Goal: Task Accomplishment & Management: Use online tool/utility

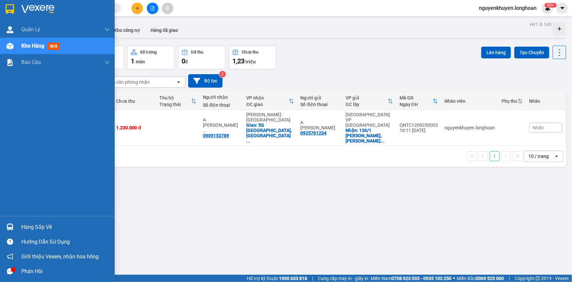
click at [24, 233] on div "Hàng sắp về" at bounding box center [57, 226] width 115 height 15
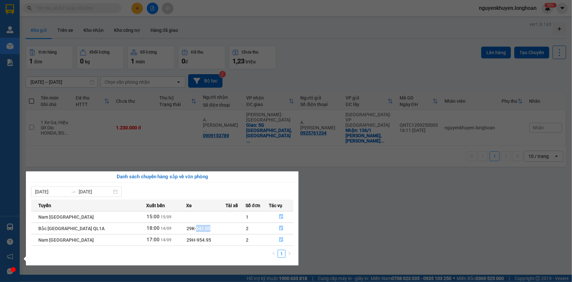
drag, startPoint x: 196, startPoint y: 227, endPoint x: 179, endPoint y: 227, distance: 17.1
click at [186, 227] on td "29K-041.05" at bounding box center [205, 227] width 39 height 11
copy span "041.05"
drag, startPoint x: 207, startPoint y: 240, endPoint x: 180, endPoint y: 242, distance: 26.7
click at [186, 242] on td "29H-954.95" at bounding box center [205, 239] width 39 height 11
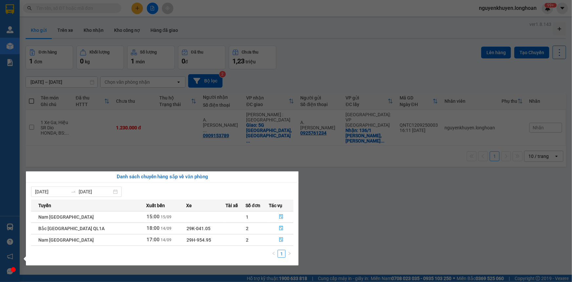
drag, startPoint x: 200, startPoint y: 228, endPoint x: 195, endPoint y: 229, distance: 5.1
click at [195, 229] on td "29K-041.05" at bounding box center [205, 227] width 39 height 11
drag, startPoint x: 199, startPoint y: 241, endPoint x: 178, endPoint y: 243, distance: 21.1
click at [186, 243] on td "29H-954.95" at bounding box center [205, 239] width 39 height 11
click at [208, 236] on td "29H-954.95" at bounding box center [205, 239] width 39 height 11
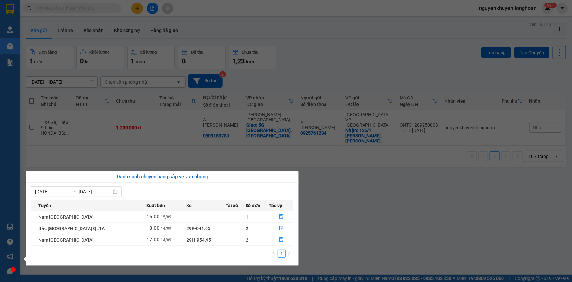
click at [247, 130] on section "Kết quả tìm kiếm ( 0 ) Bộ lọc No Data nguyenkhuyen.longhoan 99+ [PERSON_NAME] l…" at bounding box center [286, 141] width 572 height 282
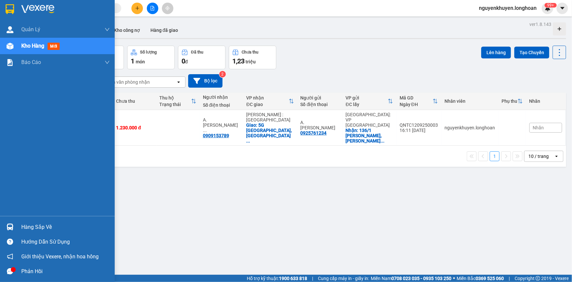
click at [20, 224] on div "Hàng sắp về" at bounding box center [57, 226] width 115 height 15
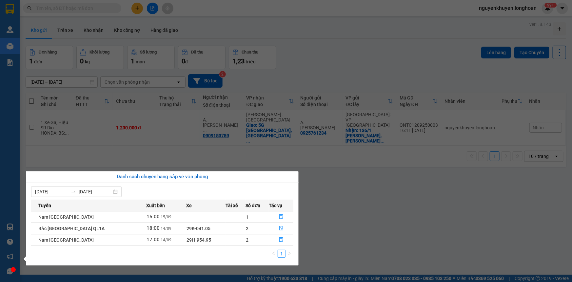
click at [320, 186] on section "Kết quả tìm kiếm ( 0 ) Bộ lọc No Data nguyenkhuyen.longhoan 99+ [PERSON_NAME] l…" at bounding box center [286, 141] width 572 height 282
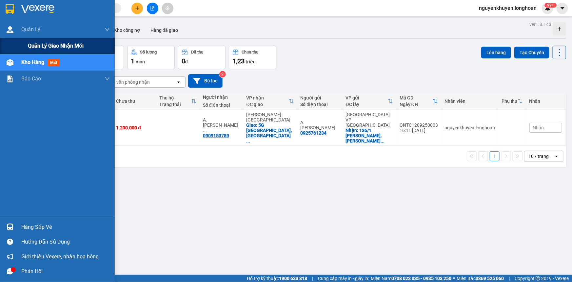
click at [43, 46] on span "Quản lý giao nhận mới" at bounding box center [56, 46] width 56 height 8
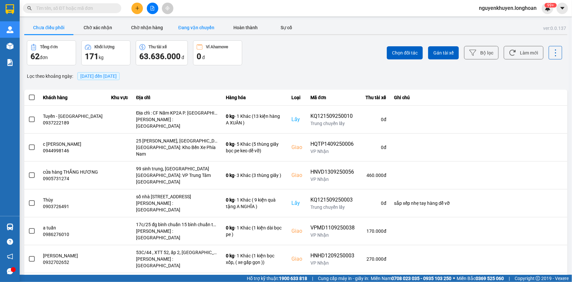
click at [198, 29] on button "Đang vận chuyển" at bounding box center [196, 27] width 49 height 13
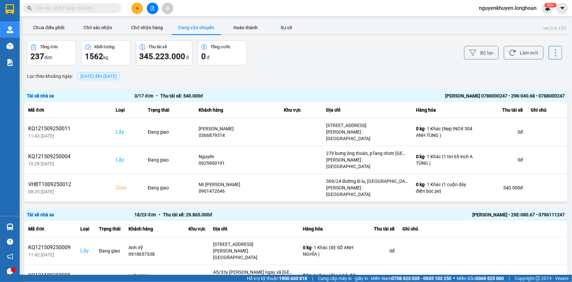
click at [116, 75] on span "[DATE] đến [DATE]" at bounding box center [98, 75] width 36 height 5
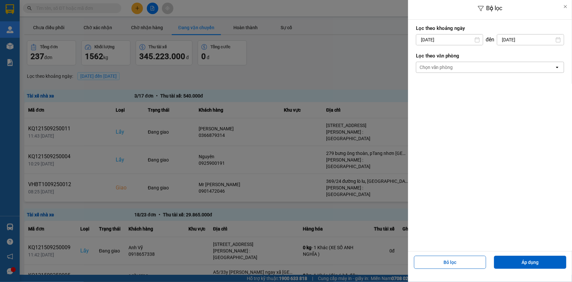
click at [496, 68] on div "Chọn văn phòng" at bounding box center [485, 67] width 138 height 10
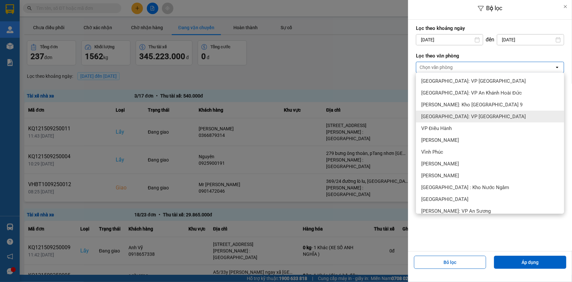
click at [471, 115] on span "[GEOGRAPHIC_DATA]: VP [GEOGRAPHIC_DATA]" at bounding box center [473, 116] width 105 height 7
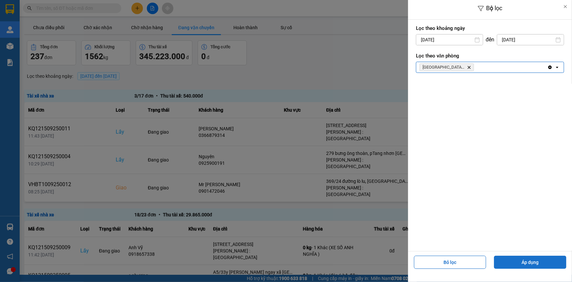
click at [518, 264] on button "Áp dụng" at bounding box center [530, 261] width 72 height 13
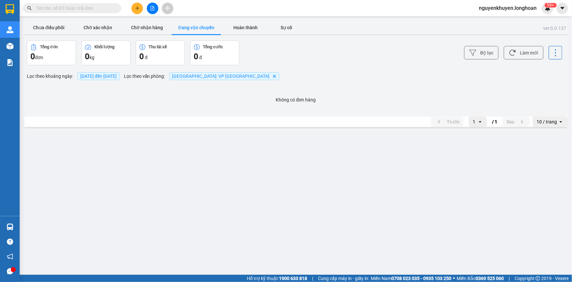
click at [100, 78] on span "[DATE] đến [DATE]" at bounding box center [98, 75] width 36 height 5
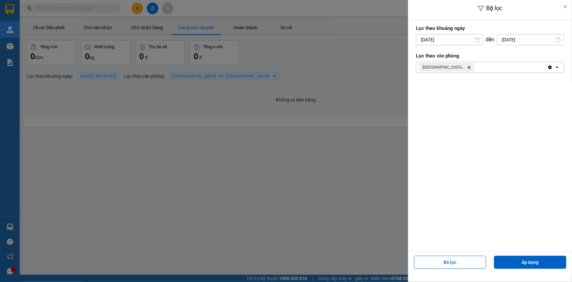
click at [441, 40] on input "[DATE]" at bounding box center [449, 39] width 67 height 10
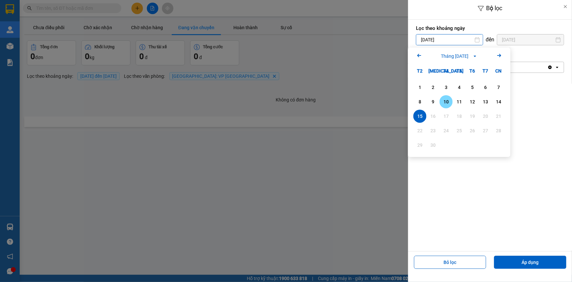
click at [445, 102] on div "10" at bounding box center [446, 102] width 9 height 8
type input "[DATE]"
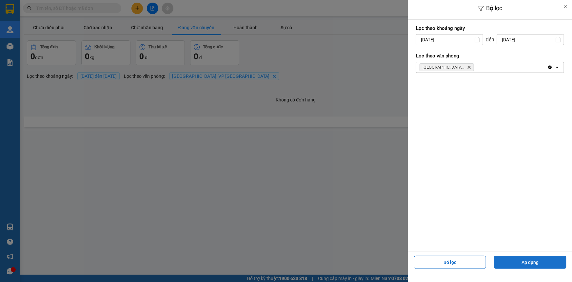
click at [534, 263] on button "Áp dụng" at bounding box center [530, 261] width 72 height 13
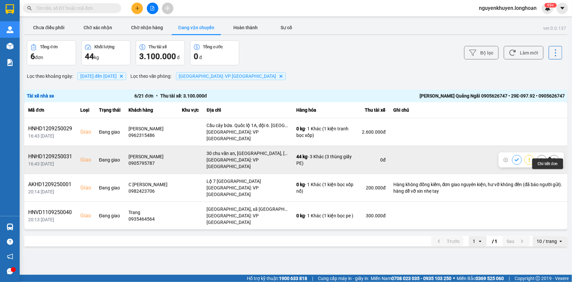
click at [553, 157] on icon at bounding box center [554, 159] width 2 height 5
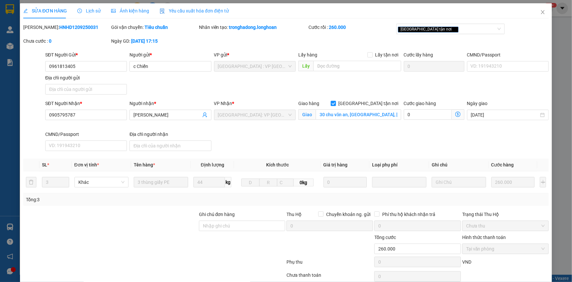
click at [87, 11] on span "Lịch sử" at bounding box center [88, 10] width 23 height 5
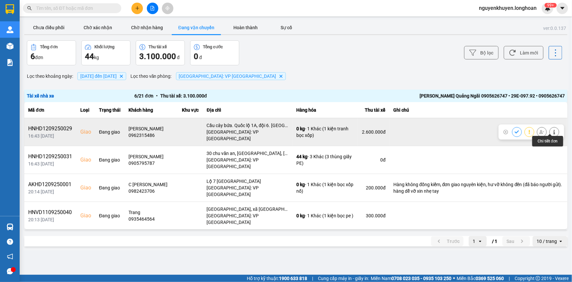
click at [553, 131] on icon at bounding box center [554, 132] width 2 height 5
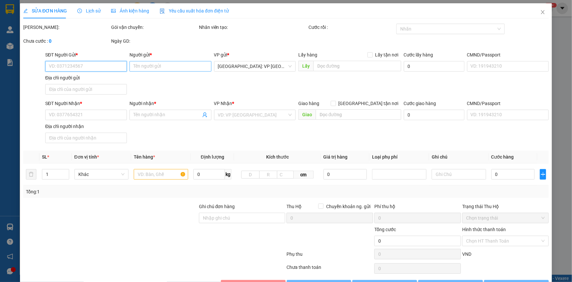
type input "0968874372"
type input "Nhàn"
type input "040303007560"
type input "0962315486"
type input "[PERSON_NAME]"
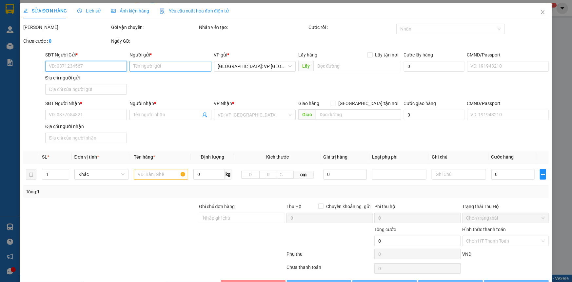
checkbox input "true"
type input "Cầu cây bứa. Quốc lộ 1A, đội 6. [GEOGRAPHIC_DATA], xã [GEOGRAPHIC_DATA], huyện …"
type input "240.000"
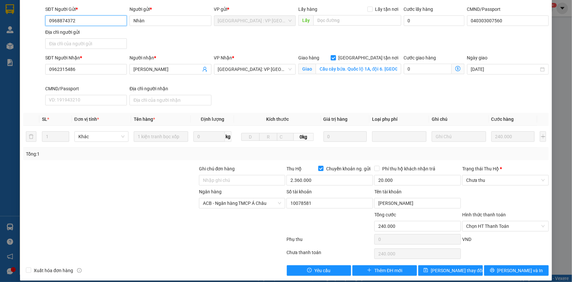
scroll to position [65, 0]
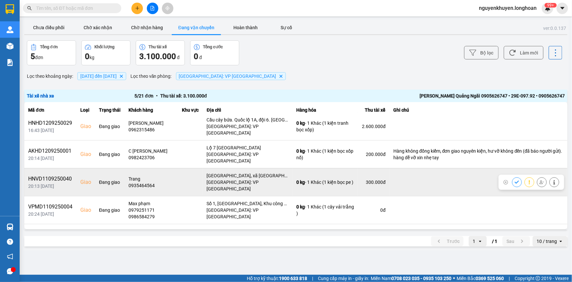
scroll to position [7, 0]
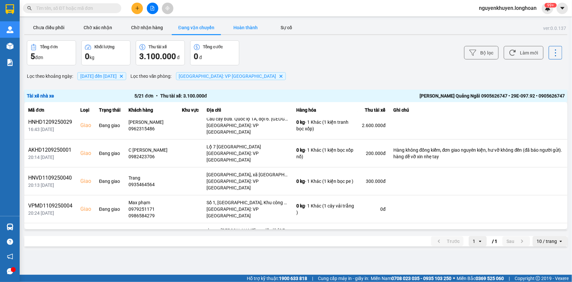
click at [242, 26] on button "Hoàn thành" at bounding box center [245, 27] width 49 height 13
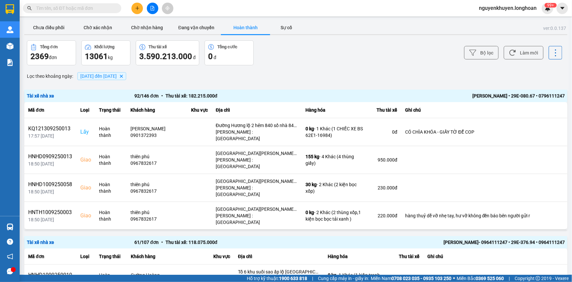
click at [126, 72] on span "[DATE] đến [DATE] [GEOGRAPHIC_DATA]" at bounding box center [101, 76] width 49 height 8
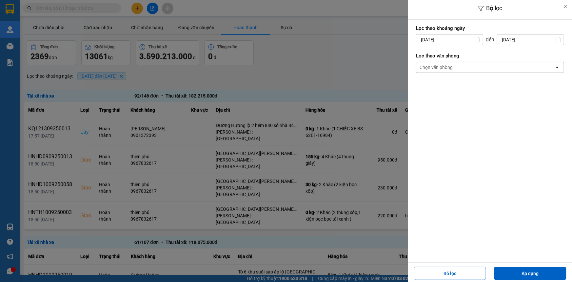
click at [116, 77] on div at bounding box center [286, 141] width 572 height 282
click at [439, 65] on div "Chọn văn phòng" at bounding box center [436, 67] width 33 height 7
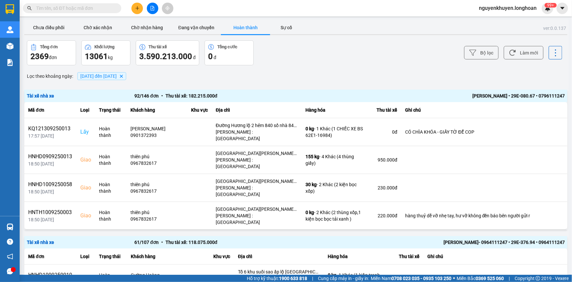
click at [117, 75] on span "[DATE] đến [DATE]" at bounding box center [98, 75] width 36 height 5
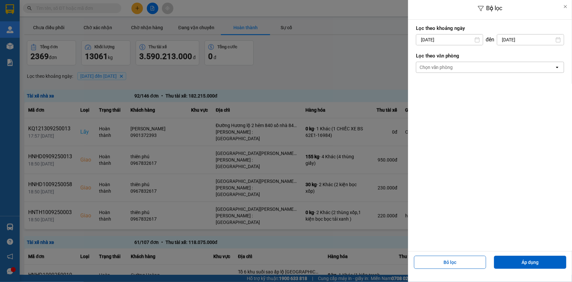
click at [456, 69] on div "Chọn văn phòng" at bounding box center [485, 67] width 138 height 10
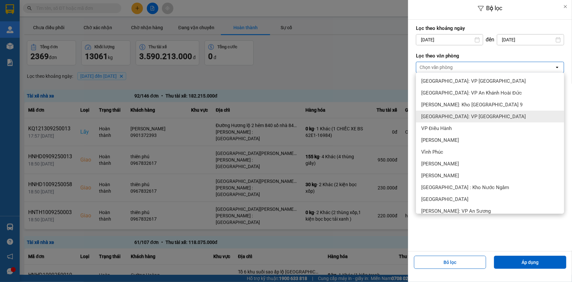
click at [464, 115] on span "[GEOGRAPHIC_DATA]: VP [GEOGRAPHIC_DATA]" at bounding box center [473, 116] width 105 height 7
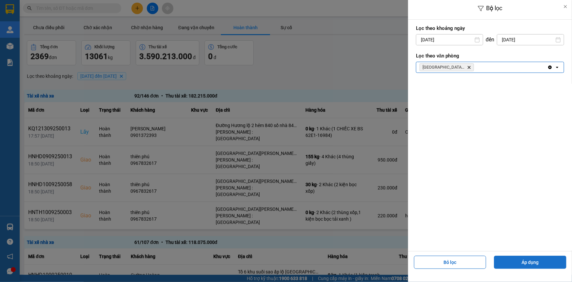
click at [516, 261] on button "Áp dụng" at bounding box center [530, 261] width 72 height 13
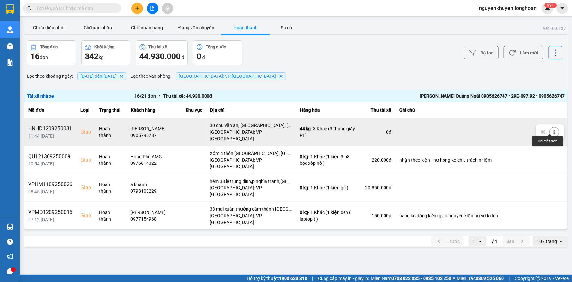
click at [552, 131] on icon at bounding box center [554, 132] width 5 height 5
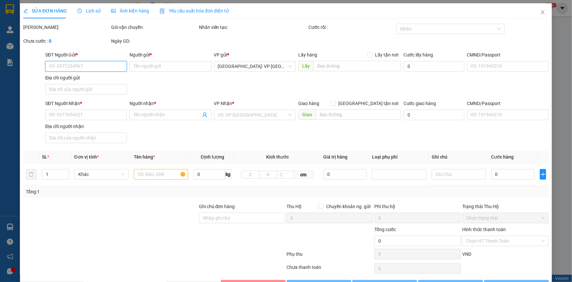
type input "0961813405"
type input "c Chiến"
type input "0905795787"
type input "[PERSON_NAME]"
checkbox input "true"
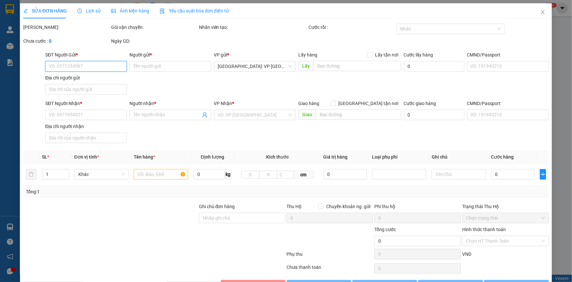
type input "30 chu văn an, [GEOGRAPHIC_DATA], [GEOGRAPHIC_DATA]"
type input "260.000"
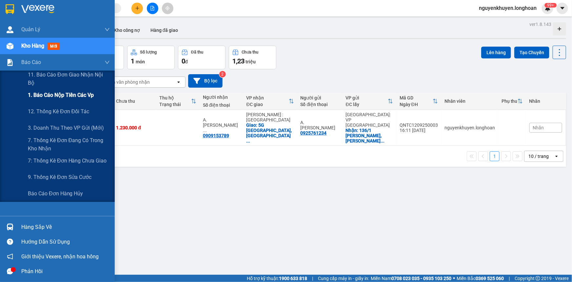
click at [53, 96] on span "1. Báo cáo nộp tiền các vp" at bounding box center [61, 95] width 66 height 8
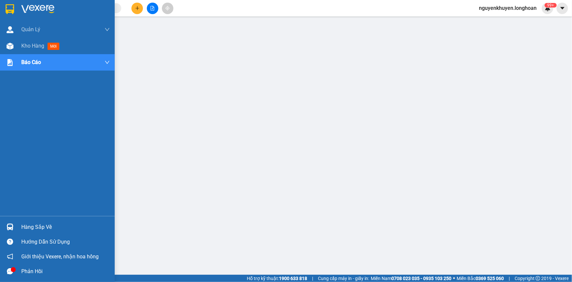
click at [37, 227] on div "Hàng sắp về" at bounding box center [65, 227] width 89 height 10
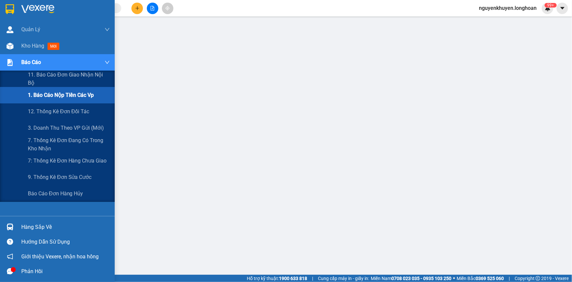
click at [20, 61] on div "Báo cáo" at bounding box center [57, 62] width 115 height 16
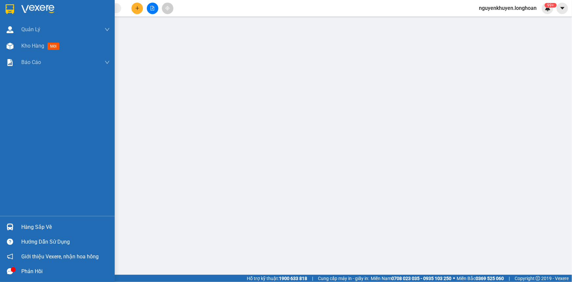
click at [40, 231] on div "Hàng sắp về" at bounding box center [65, 227] width 89 height 10
click at [28, 228] on div "Hàng sắp về" at bounding box center [65, 227] width 89 height 10
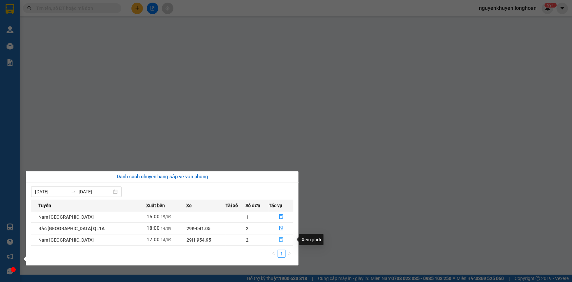
click at [279, 238] on icon "file-done" at bounding box center [281, 239] width 5 height 5
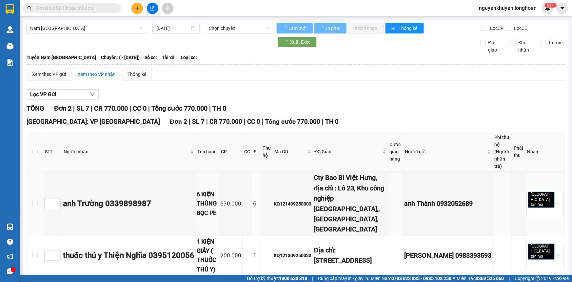
type input "[DATE]"
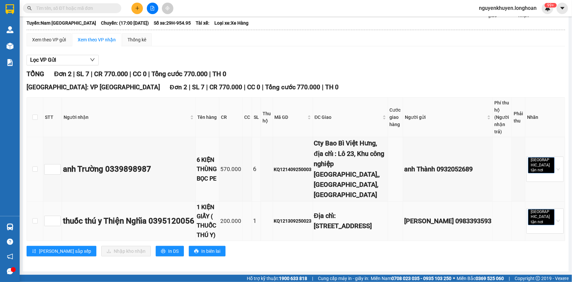
scroll to position [100, 0]
click at [168, 254] on span "In DS" at bounding box center [173, 250] width 10 height 7
click at [34, 114] on input "checkbox" at bounding box center [34, 116] width 5 height 5
checkbox input "true"
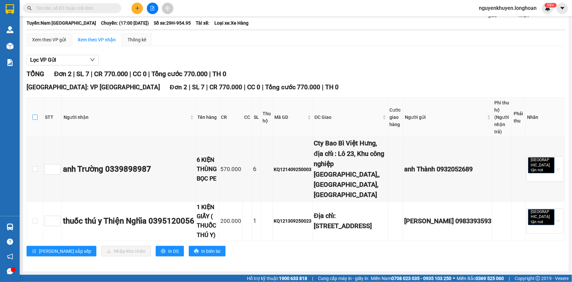
checkbox input "true"
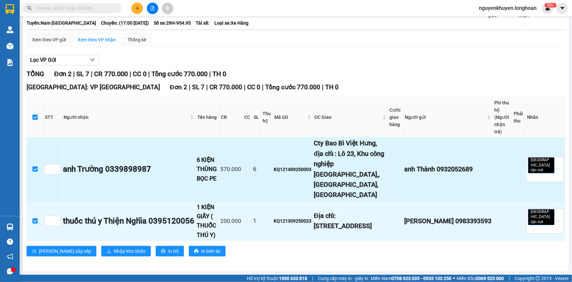
scroll to position [100, 0]
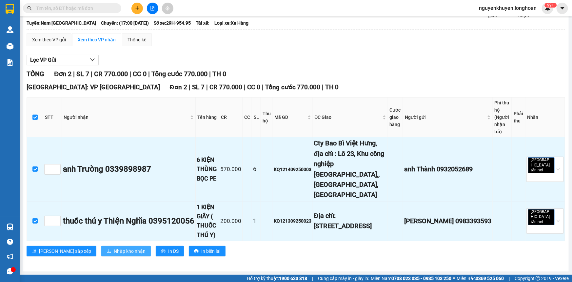
click at [114, 250] on span "Nhập kho nhận" at bounding box center [130, 250] width 32 height 7
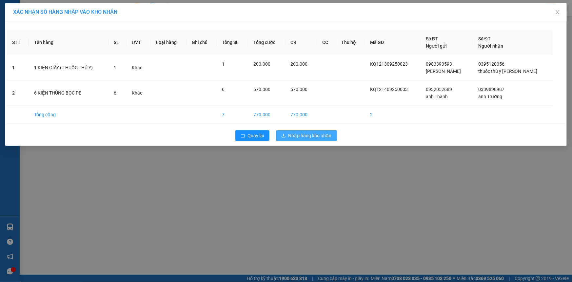
click at [286, 133] on button "Nhập hàng kho nhận" at bounding box center [306, 135] width 61 height 10
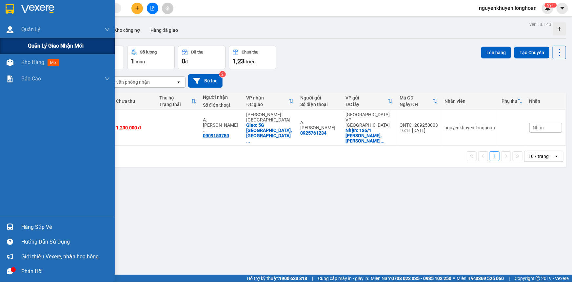
click at [28, 44] on span "Quản lý giao nhận mới" at bounding box center [56, 46] width 56 height 8
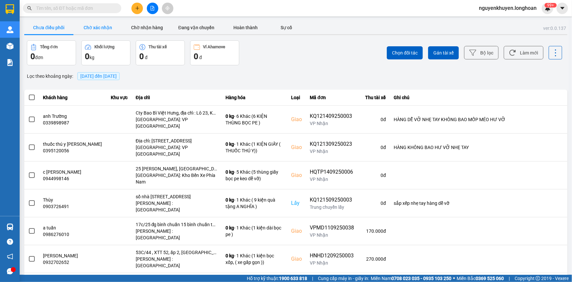
click at [108, 30] on button "Chờ xác nhận" at bounding box center [97, 27] width 49 height 13
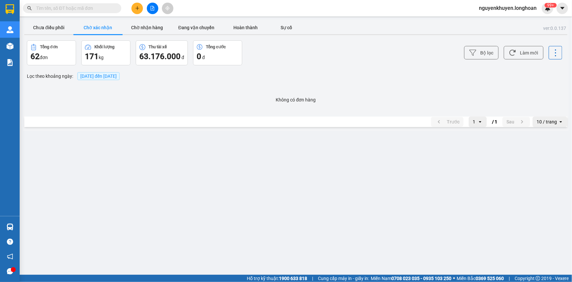
click at [103, 73] on span "[DATE] đến [DATE]" at bounding box center [98, 76] width 42 height 8
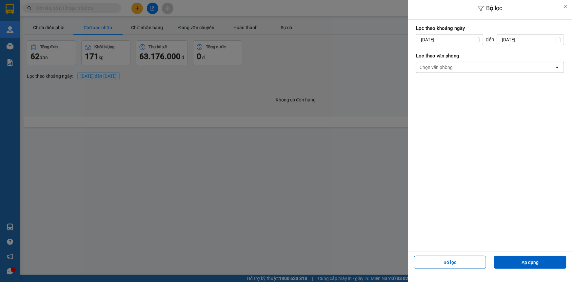
click at [434, 72] on div "Chọn văn phòng" at bounding box center [485, 67] width 138 height 10
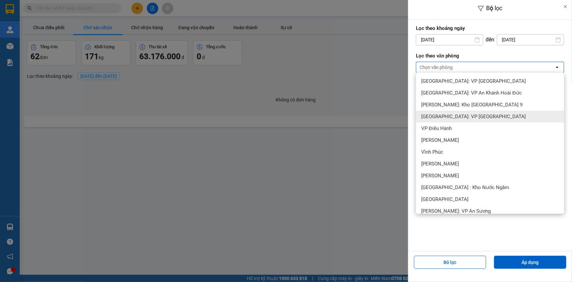
click at [460, 115] on span "[GEOGRAPHIC_DATA]: VP [GEOGRAPHIC_DATA]" at bounding box center [473, 116] width 105 height 7
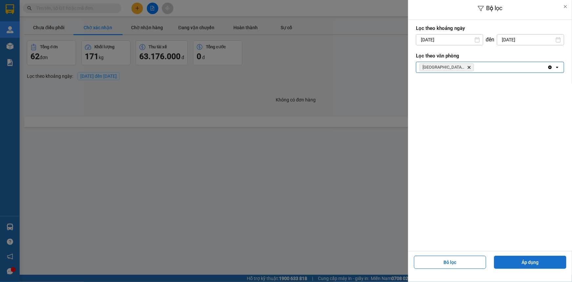
click at [528, 262] on button "Áp dụng" at bounding box center [530, 261] width 72 height 13
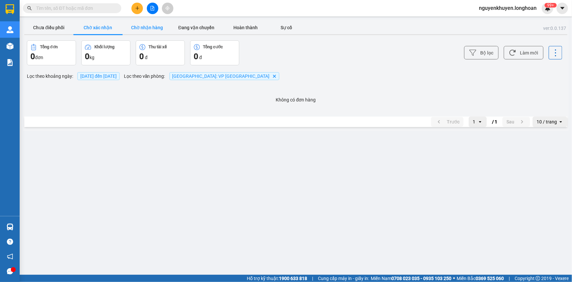
click at [153, 31] on button "Chờ nhận hàng" at bounding box center [147, 27] width 49 height 13
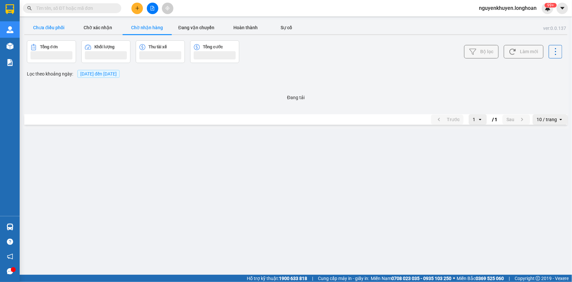
click at [39, 27] on button "Chưa điều phối" at bounding box center [48, 27] width 49 height 13
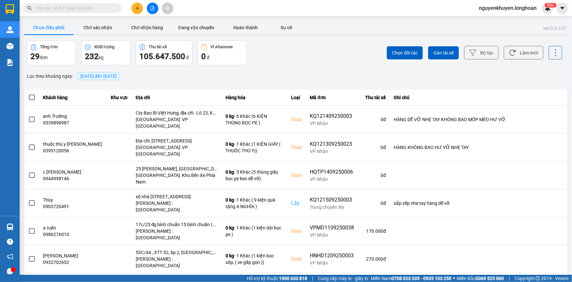
click at [117, 78] on span "[DATE] đến [DATE]" at bounding box center [98, 75] width 36 height 5
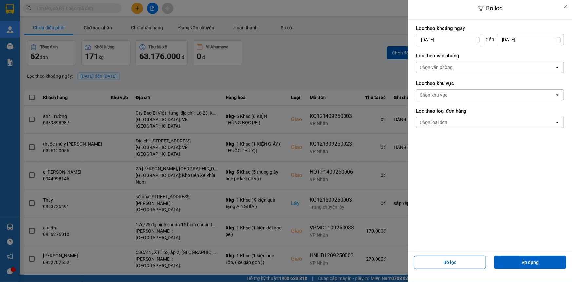
click at [457, 64] on div "Chọn văn phòng" at bounding box center [485, 67] width 138 height 10
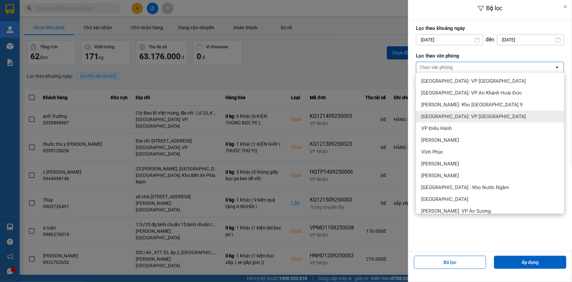
click at [465, 114] on span "[GEOGRAPHIC_DATA]: VP [GEOGRAPHIC_DATA]" at bounding box center [473, 116] width 105 height 7
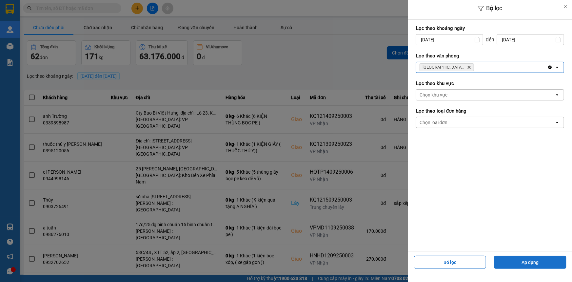
click at [543, 264] on button "Áp dụng" at bounding box center [530, 261] width 72 height 13
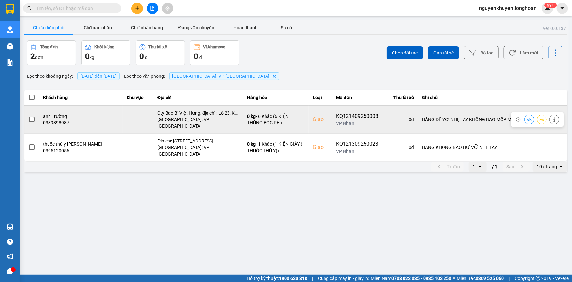
click at [31, 116] on span at bounding box center [32, 119] width 6 height 6
click at [28, 116] on input "checkbox" at bounding box center [28, 116] width 0 height 0
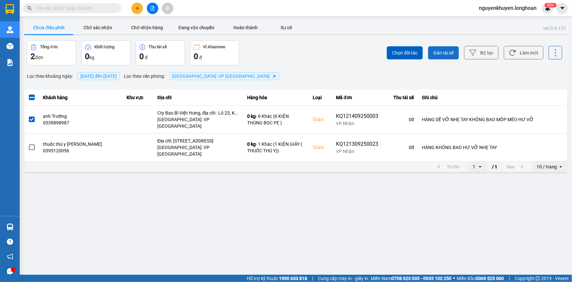
click at [444, 51] on span "Gán tài xế" at bounding box center [443, 53] width 20 height 7
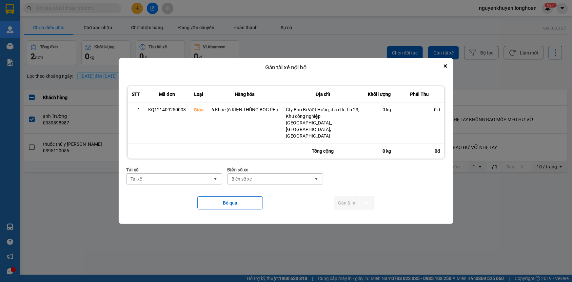
click at [183, 175] on div "Tài xế" at bounding box center [170, 178] width 86 height 10
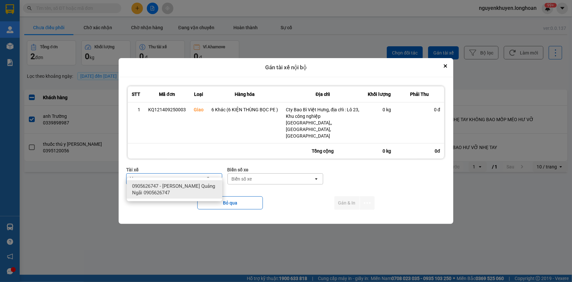
type input "khuye"
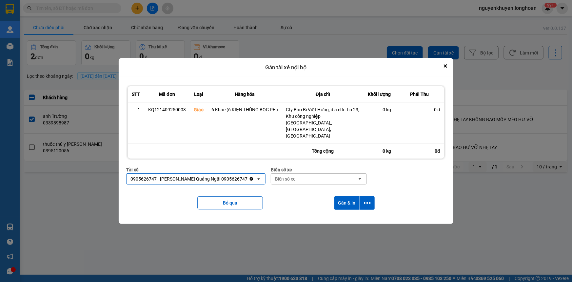
click at [301, 173] on div "Biển số xe" at bounding box center [314, 178] width 86 height 10
type input "92"
click at [346, 196] on button "Gán & In" at bounding box center [346, 202] width 25 height 13
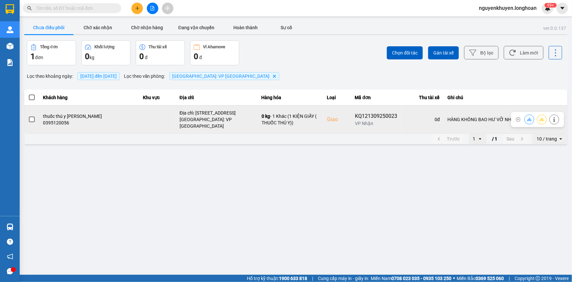
click at [32, 121] on div at bounding box center [31, 119] width 7 height 10
click at [31, 116] on span at bounding box center [32, 119] width 6 height 6
click at [28, 116] on input "checkbox" at bounding box center [28, 116] width 0 height 0
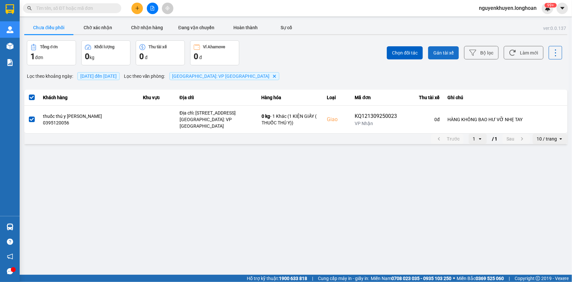
click at [446, 48] on button "Gán tài xế" at bounding box center [443, 52] width 31 height 13
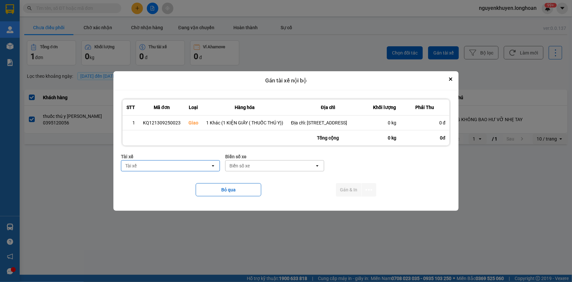
click at [178, 166] on div "Tài xế" at bounding box center [165, 165] width 89 height 10
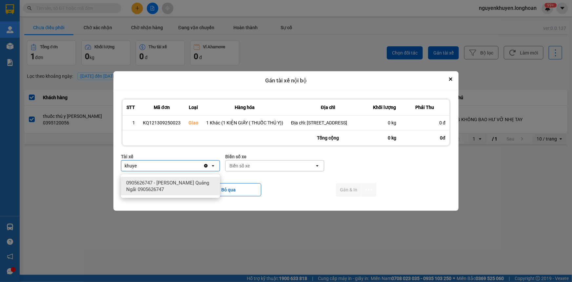
type input "khuye"
click at [189, 180] on span "0905626747 - Nguyễn Khuyến Quảng Ngãi 0905626747" at bounding box center [171, 185] width 91 height 13
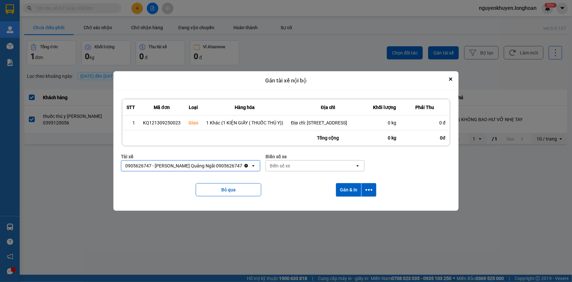
click at [274, 171] on div "Biển số xe" at bounding box center [310, 165] width 89 height 10
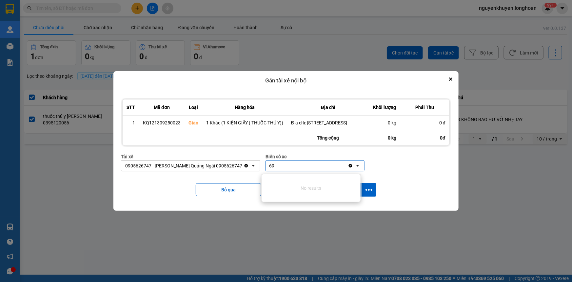
type input "6"
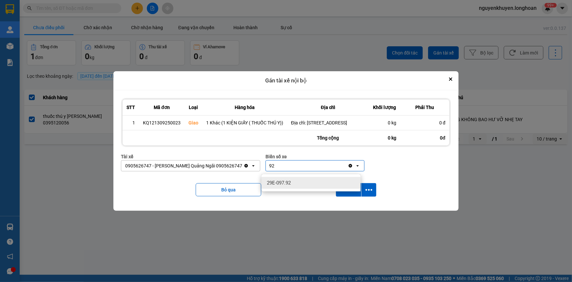
type input "92"
click at [273, 180] on span "29E-097.92" at bounding box center [279, 182] width 24 height 7
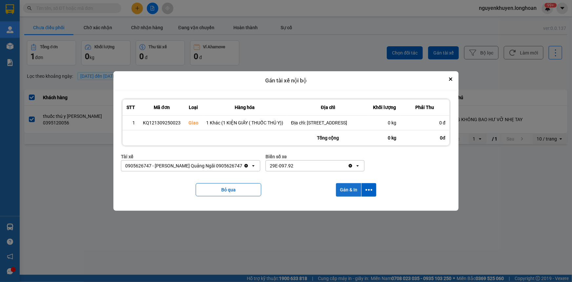
click at [343, 190] on button "Gán & In" at bounding box center [348, 189] width 25 height 13
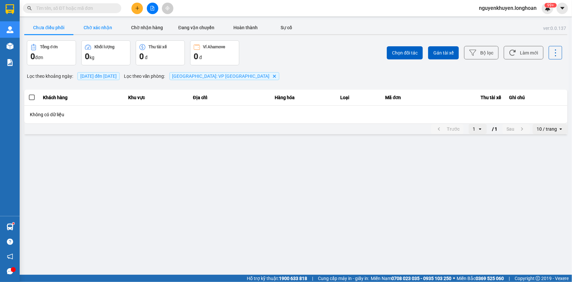
click at [106, 28] on button "Chờ xác nhận" at bounding box center [97, 27] width 49 height 13
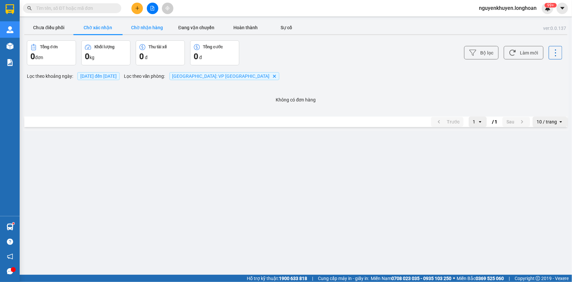
click at [147, 30] on button "Chờ nhận hàng" at bounding box center [147, 27] width 49 height 13
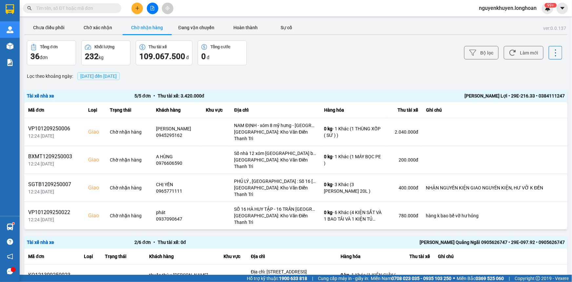
click at [120, 72] on span "[DATE] đến [DATE]" at bounding box center [98, 76] width 42 height 8
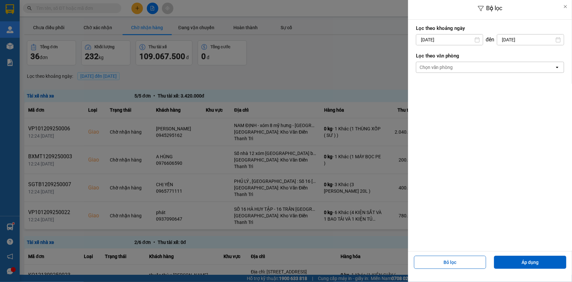
click at [444, 65] on div "Chọn văn phòng" at bounding box center [436, 67] width 33 height 7
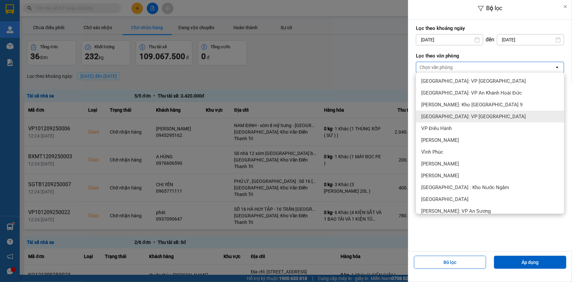
click at [450, 118] on span "[GEOGRAPHIC_DATA]: VP [GEOGRAPHIC_DATA]" at bounding box center [473, 116] width 105 height 7
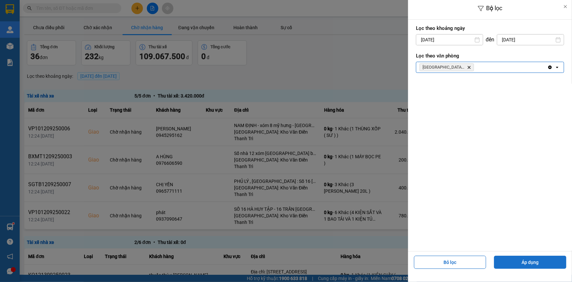
click at [517, 259] on button "Áp dụng" at bounding box center [530, 261] width 72 height 13
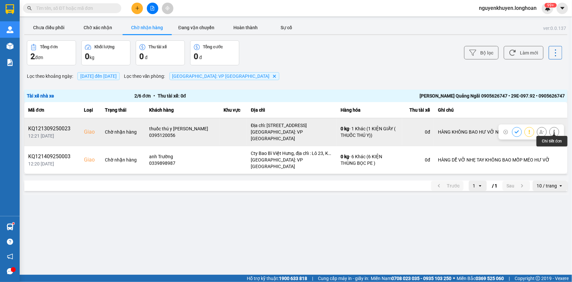
click at [553, 130] on icon at bounding box center [554, 132] width 5 height 5
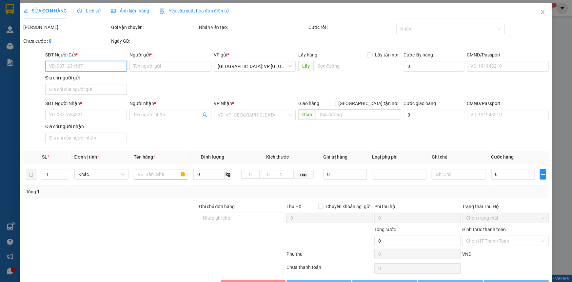
type input "0983393593"
type input "Nguyễn Trung Thành"
checkbox input "true"
type input "đ/c: Số 483, Đường Số 1, Trung Sơn, xã Suối Nghệ, Châu Đức"
type input "0395120056"
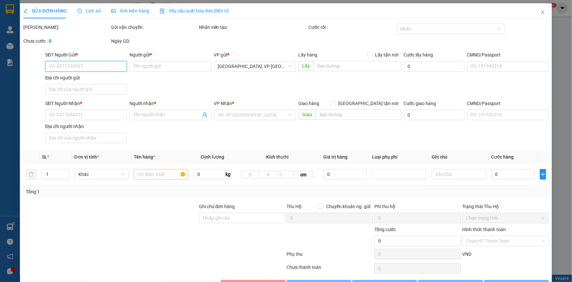
type input "thuốc thú y Thiện Nghĩa"
checkbox input "true"
type input "Địa chỉ: 862, đường Võ Nguyên Giáp, xã Tịnh Ấn Tây, Tp Quảng Ngãi"
type input "HÀNG KHÔNG BAO HƯ VỠ NHẸ TAY"
type input "200.000"
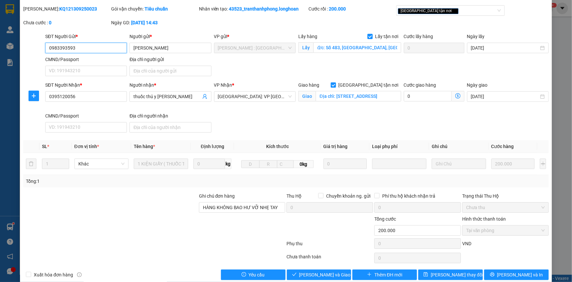
scroll to position [29, 0]
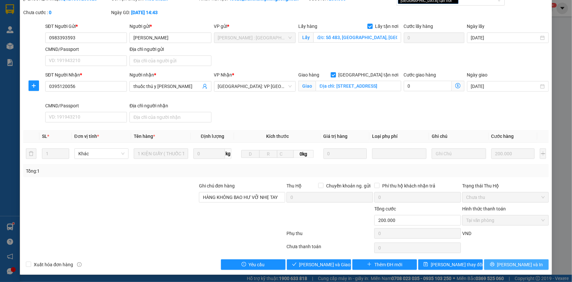
click at [505, 266] on button "[PERSON_NAME] và In" at bounding box center [516, 264] width 65 height 10
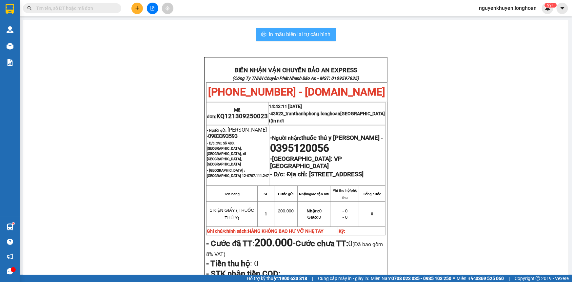
click at [290, 33] on span "In mẫu biên lai tự cấu hình" at bounding box center [300, 34] width 62 height 8
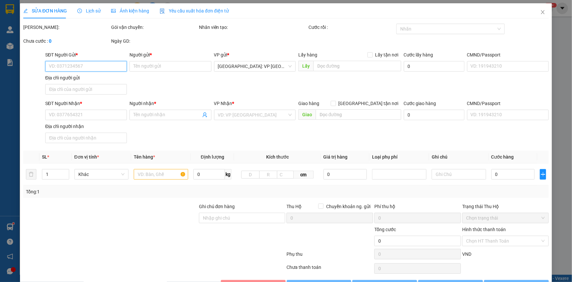
type input "0983393593"
type input "Nguyễn Trung Thành"
checkbox input "true"
type input "đ/c: Số 483, Đường Số 1, Trung Sơn, xã Suối Nghệ, Châu Đức"
type input "0395120056"
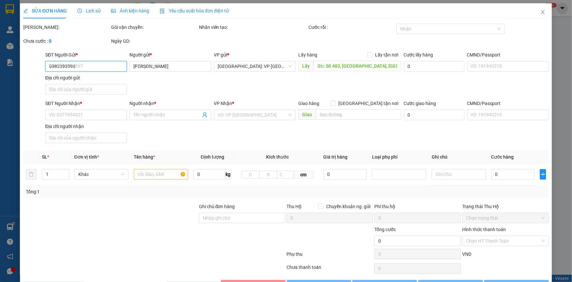
type input "thuốc thú y Thiện Nghĩa"
checkbox input "true"
type input "Địa chỉ: 862, đường Võ Nguyên Giáp, xã Tịnh Ấn Tây, Tp Quảng Ngãi"
type input "HÀNG KHÔNG BAO HƯ VỠ NHẸ TAY"
type input "200.000"
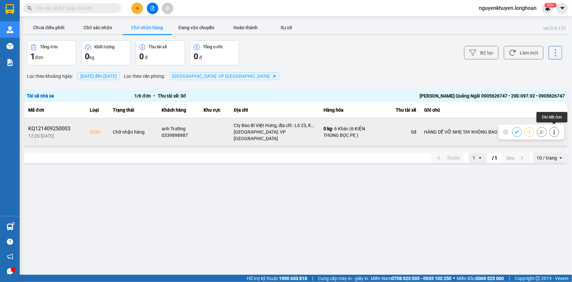
click at [554, 130] on icon at bounding box center [554, 132] width 2 height 5
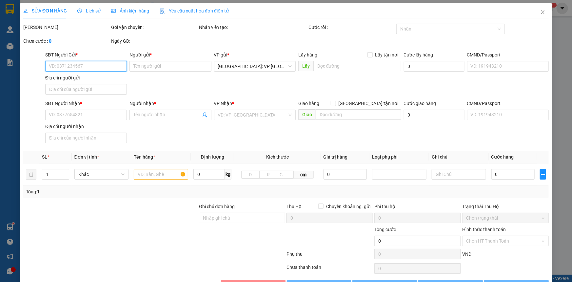
type input "0932052689"
type input "anh Thành"
type input "0339898987"
type input "anh Trường"
checkbox input "true"
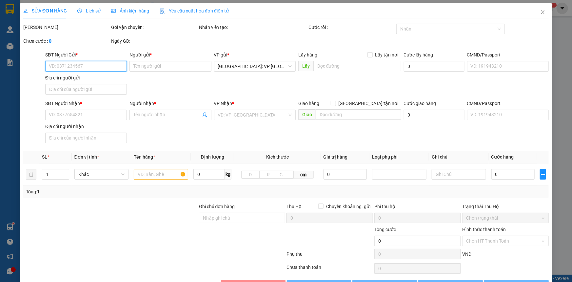
type input "Cty Bao Bì Việt Hưng, địa chỉ : Lô 23, Khu công nghiệp Quảng Phú,, Phường Nghĩa…"
type input "HÀNG DỄ VỠ NHẸ TAY KHÔNG BAO MỐP MÉO HƯ VỠ"
type input "570.000"
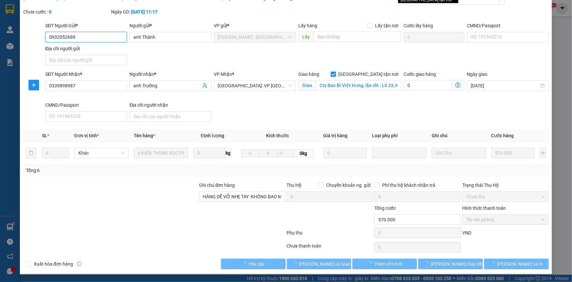
scroll to position [36, 0]
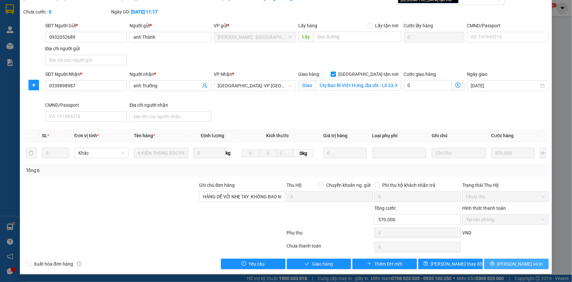
click at [510, 264] on span "[PERSON_NAME] và In" at bounding box center [520, 263] width 46 height 7
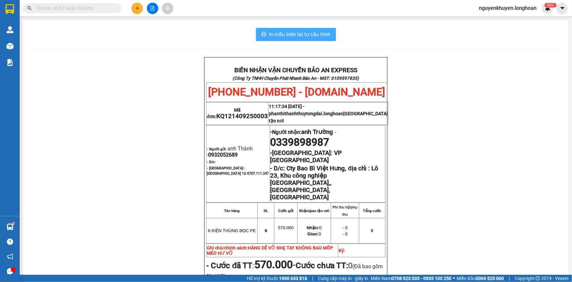
click at [321, 31] on span "In mẫu biên lai tự cấu hình" at bounding box center [300, 34] width 62 height 8
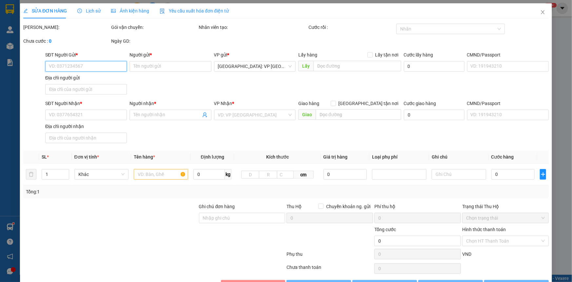
type input "0932052689"
type input "anh Thành"
type input "0339898987"
type input "anh Trường"
checkbox input "true"
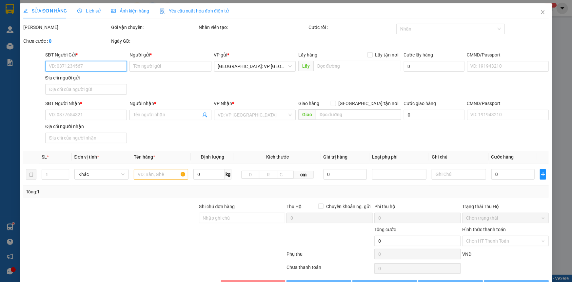
type input "Cty Bao Bì Việt Hưng, địa chỉ : Lô 23, Khu công nghiệp Quảng Phú,, Phường Nghĩa…"
type input "HÀNG DỄ VỠ NHẸ TAY KHÔNG BAO MỐP MÉO HƯ VỠ"
type input "570.000"
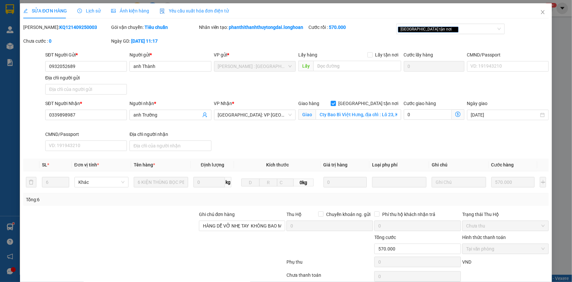
click at [0, 173] on div "SỬA ĐƠN HÀNG Lịch sử Ảnh kiện hàng Yêu cầu xuất hóa đơn điện tử Total Paid Fee …" at bounding box center [286, 141] width 572 height 282
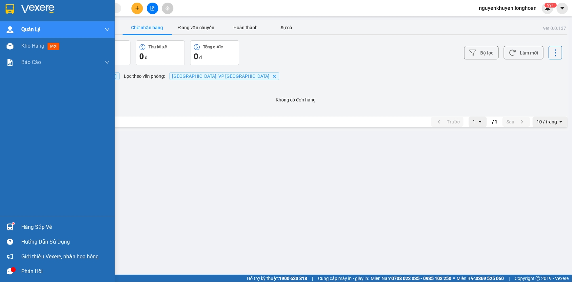
click at [25, 224] on div "Hàng sắp về" at bounding box center [65, 227] width 89 height 10
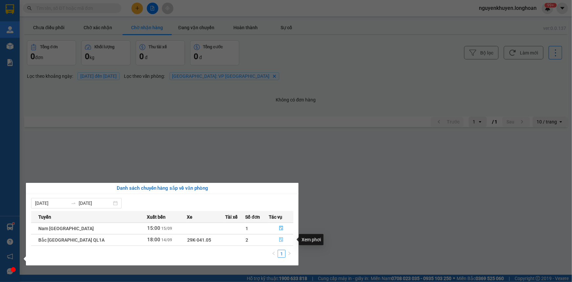
click at [279, 240] on icon "file-done" at bounding box center [281, 239] width 4 height 5
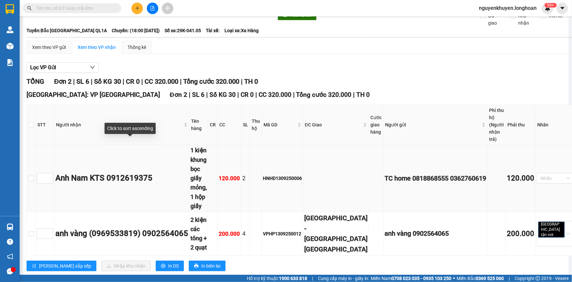
scroll to position [52, 0]
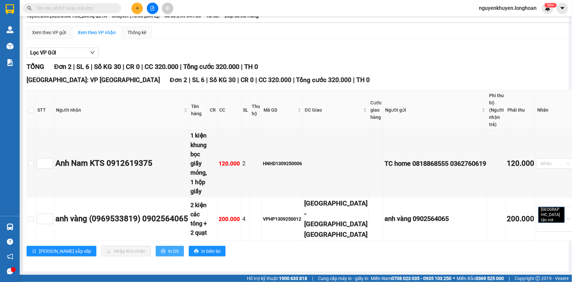
click at [168, 251] on span "In DS" at bounding box center [173, 250] width 10 height 7
click at [34, 107] on input "checkbox" at bounding box center [31, 109] width 5 height 5
checkbox input "true"
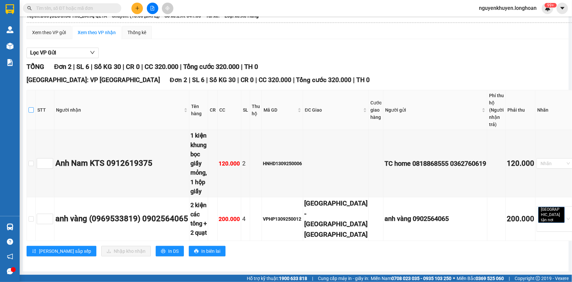
checkbox input "true"
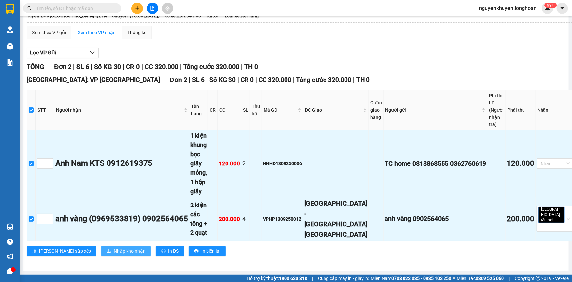
click at [114, 254] on span "Nhập kho nhận" at bounding box center [130, 250] width 32 height 7
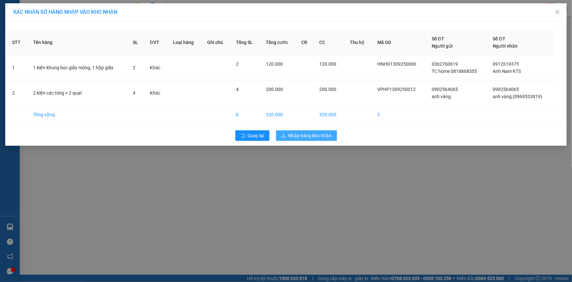
click at [301, 132] on span "Nhập hàng kho nhận" at bounding box center [310, 135] width 43 height 7
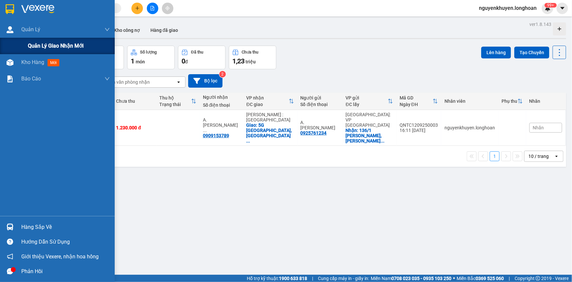
click at [52, 47] on span "Quản lý giao nhận mới" at bounding box center [56, 46] width 56 height 8
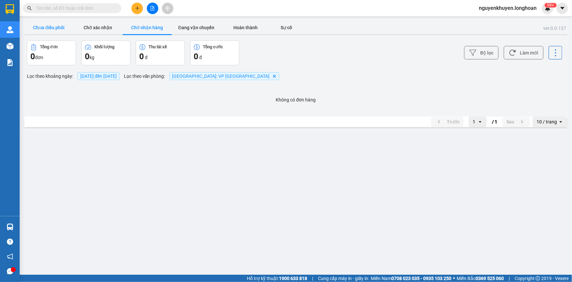
click at [51, 29] on button "Chưa điều phối" at bounding box center [48, 27] width 49 height 13
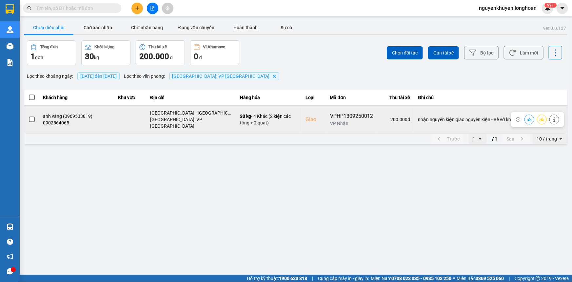
click at [29, 116] on span at bounding box center [32, 119] width 6 height 6
click at [28, 116] on input "checkbox" at bounding box center [28, 116] width 0 height 0
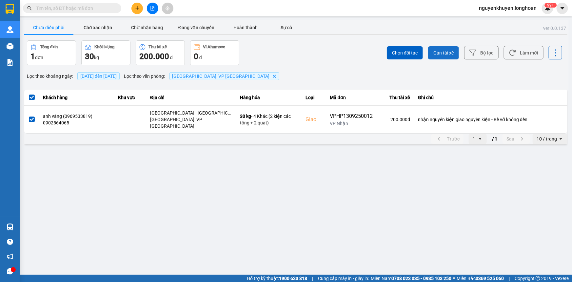
click at [445, 55] on span "Gán tài xế" at bounding box center [443, 53] width 20 height 7
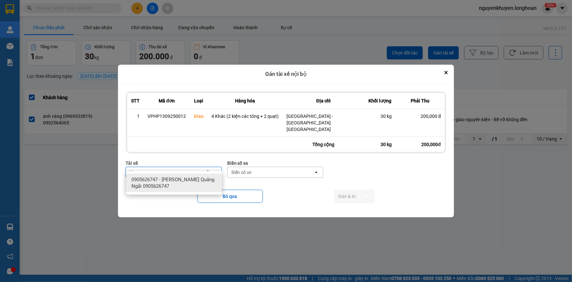
type input "khuy"
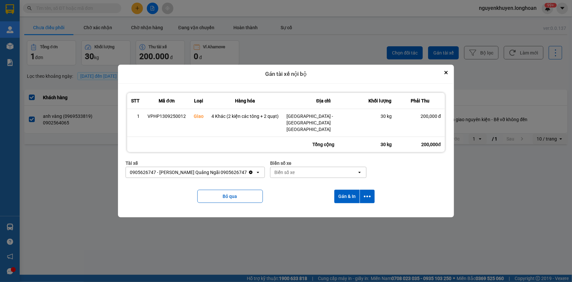
click at [282, 169] on div "Biển số xe" at bounding box center [284, 172] width 20 height 7
type input "92"
click at [343, 190] on button "Gán & In" at bounding box center [346, 196] width 25 height 13
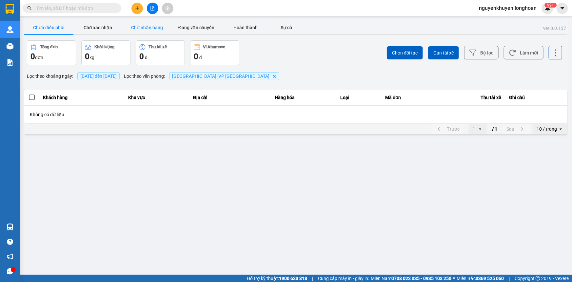
click at [134, 27] on button "Chờ nhận hàng" at bounding box center [147, 27] width 49 height 13
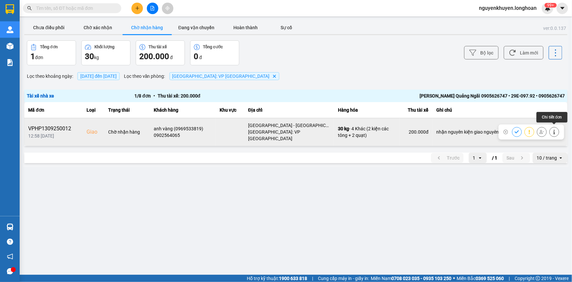
click at [554, 132] on button at bounding box center [554, 131] width 9 height 11
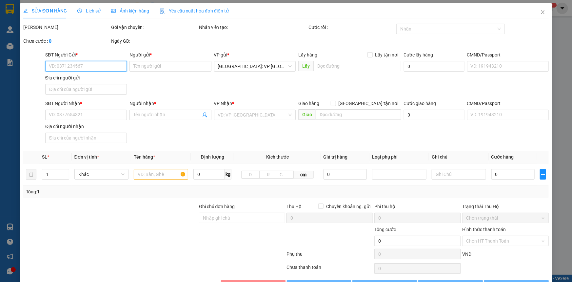
type input "0902564065"
type input "anh vàng"
type input "0902564065"
type input "anh vàng (0969533819)"
checkbox input "true"
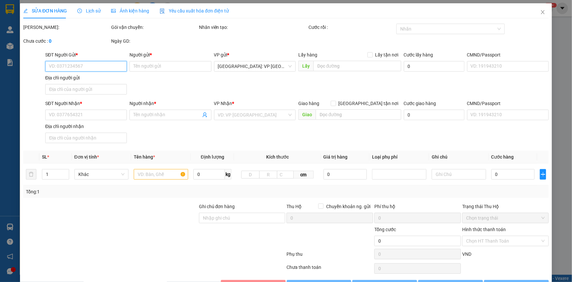
type input "[GEOGRAPHIC_DATA] - [GEOGRAPHIC_DATA] [GEOGRAPHIC_DATA]"
type input "nhận nguyên kiện giao nguyên kiện - Bể vỡ không đền"
type input "200.000"
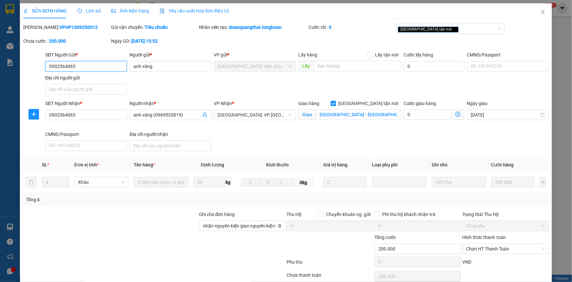
scroll to position [29, 0]
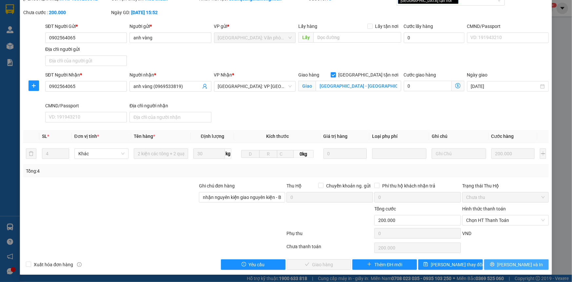
click at [510, 262] on span "[PERSON_NAME] và In" at bounding box center [520, 264] width 46 height 7
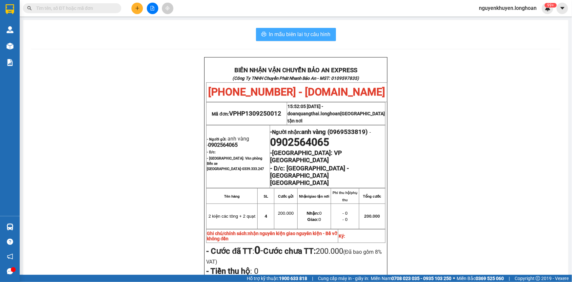
click at [286, 29] on button "In mẫu biên lai tự cấu hình" at bounding box center [296, 34] width 80 height 13
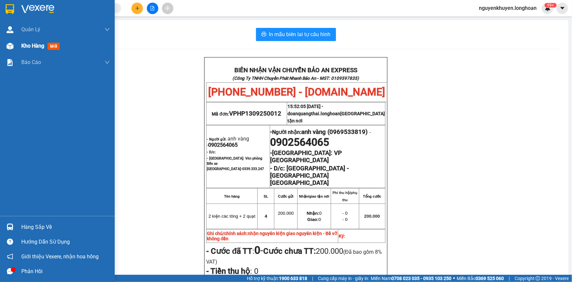
click at [51, 45] on span "mới" at bounding box center [54, 46] width 12 height 7
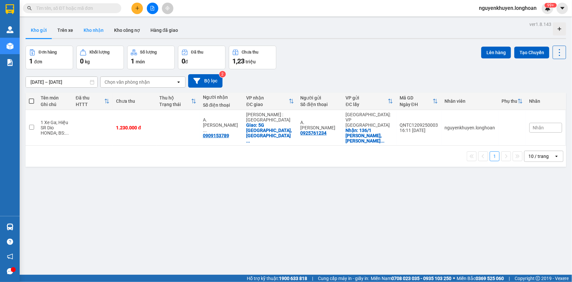
click at [89, 32] on button "Kho nhận" at bounding box center [93, 30] width 30 height 16
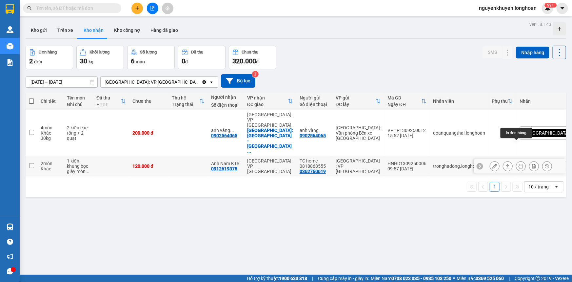
click at [519, 164] on icon at bounding box center [521, 166] width 5 height 5
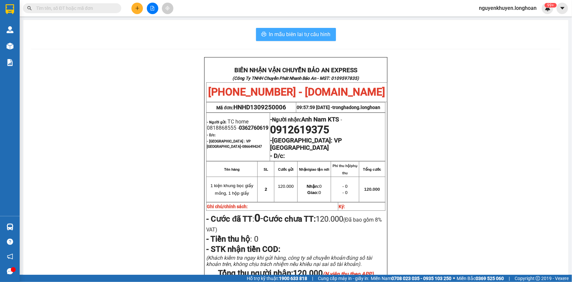
click at [311, 39] on button "In mẫu biên lai tự cấu hình" at bounding box center [296, 34] width 80 height 13
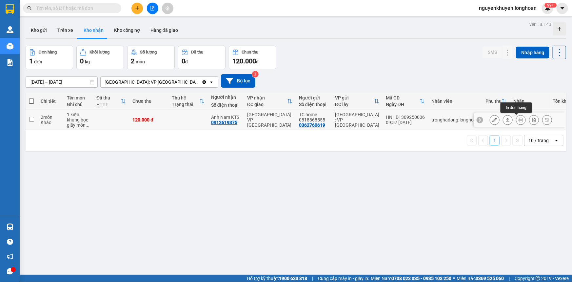
click at [518, 122] on button at bounding box center [520, 119] width 9 height 11
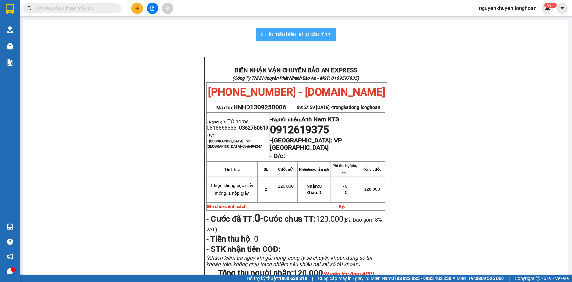
click at [300, 37] on span "In mẫu biên lai tự cấu hình" at bounding box center [300, 34] width 62 height 8
